Goal: Contribute content: Contribute content

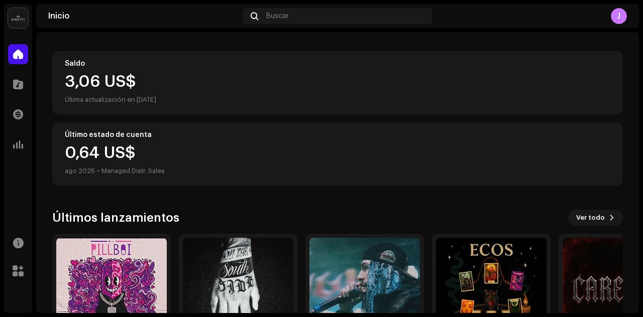
scroll to position [94, 0]
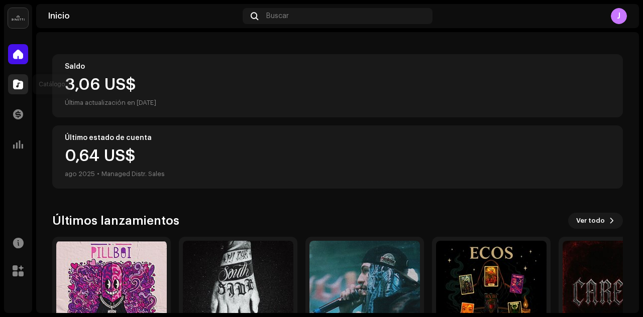
click at [12, 90] on div at bounding box center [18, 84] width 20 height 20
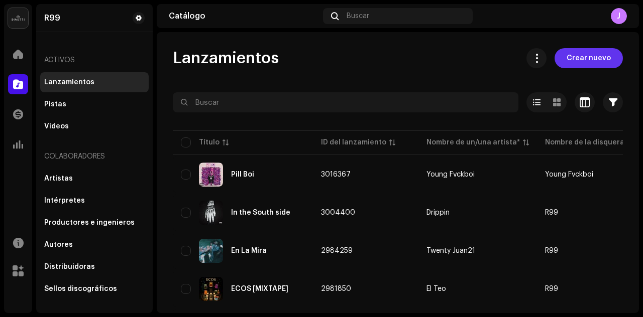
click at [575, 59] on span "Crear nuevo" at bounding box center [588, 58] width 44 height 20
click at [580, 56] on span "Crear nuevo" at bounding box center [588, 58] width 44 height 20
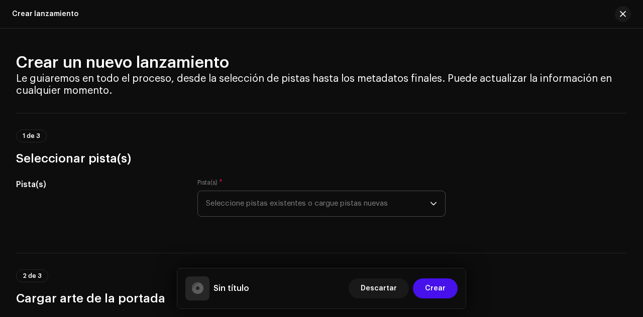
click at [285, 207] on span "Seleccione pistas existentes o cargue pistas nuevas" at bounding box center [318, 203] width 224 height 25
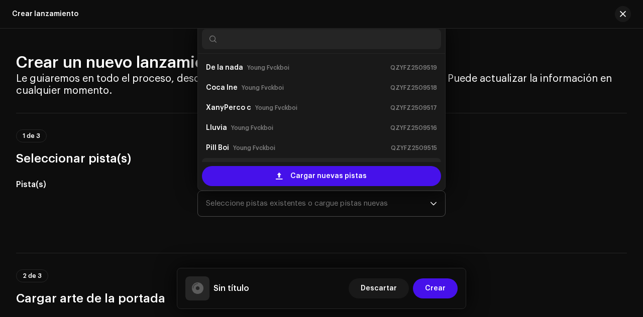
scroll to position [16, 0]
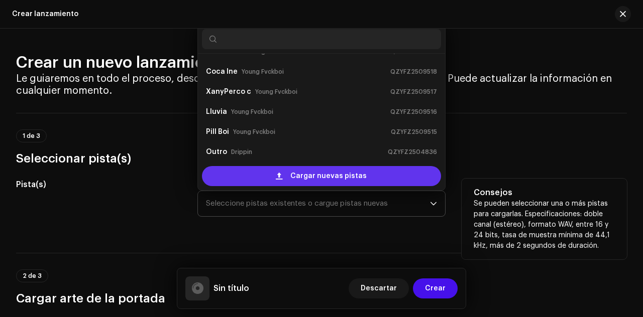
click at [282, 174] on span at bounding box center [279, 176] width 7 height 8
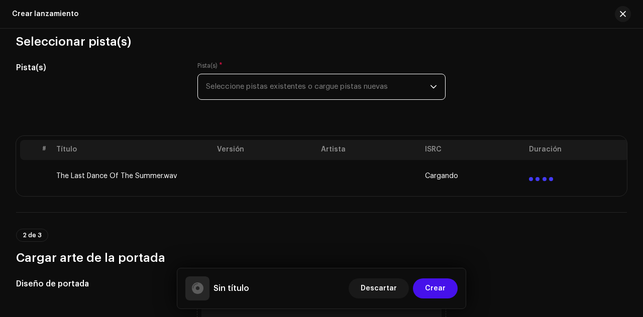
scroll to position [118, 0]
